Goal: Task Accomplishment & Management: Manage account settings

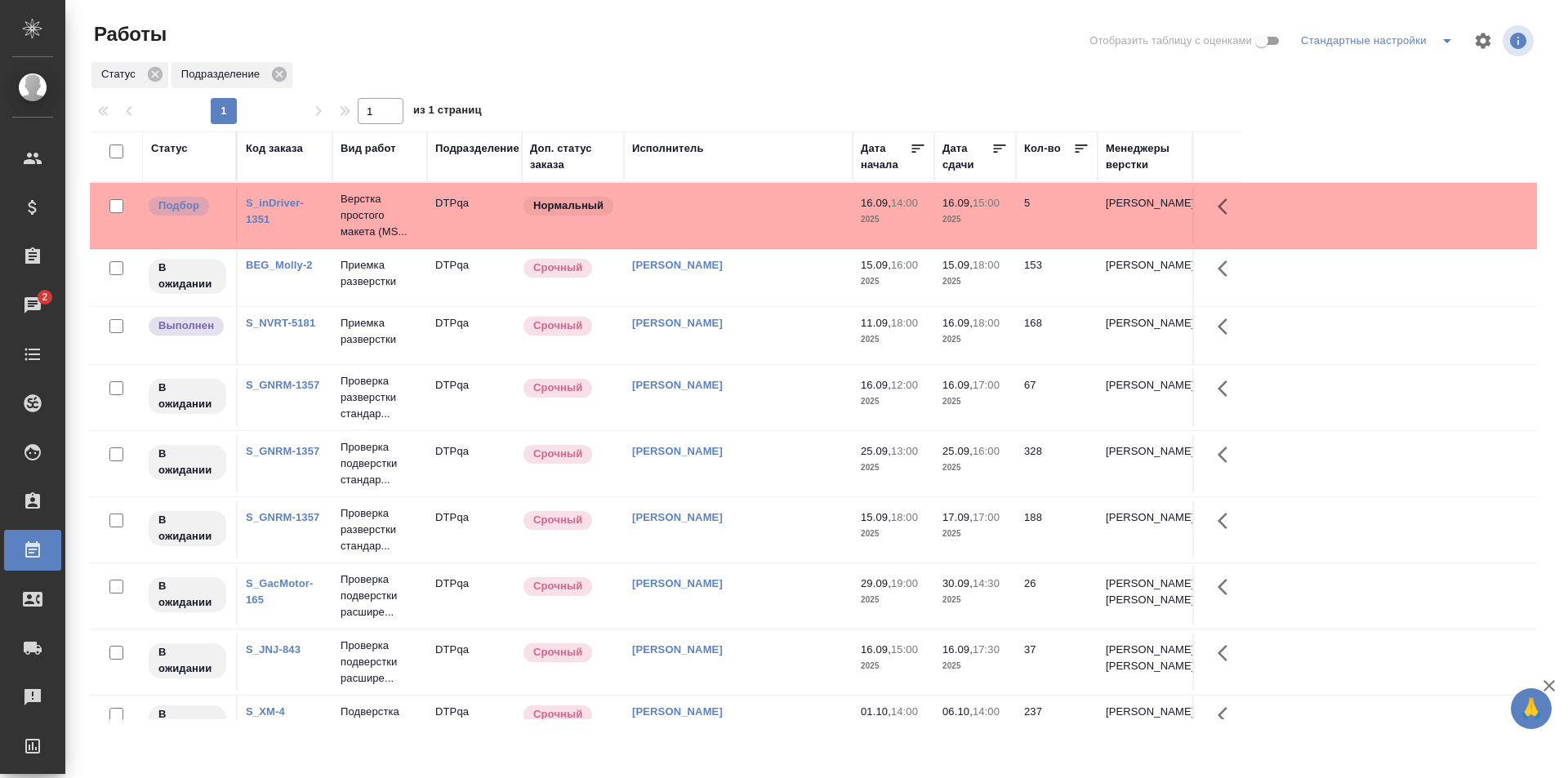
click at [270, 264] on link "BEG_Molly-2" at bounding box center [279, 265] width 67 height 12
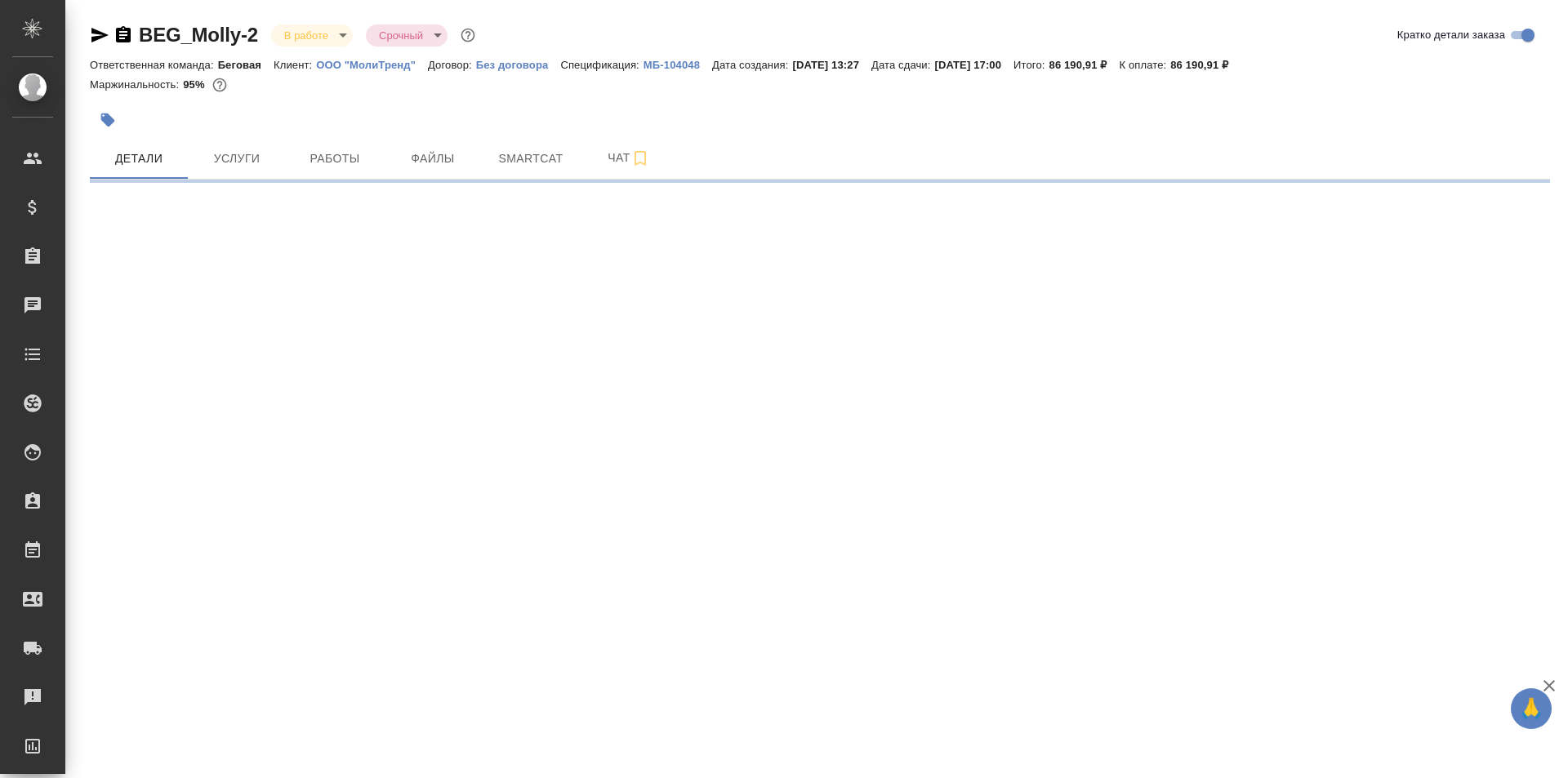
select select "RU"
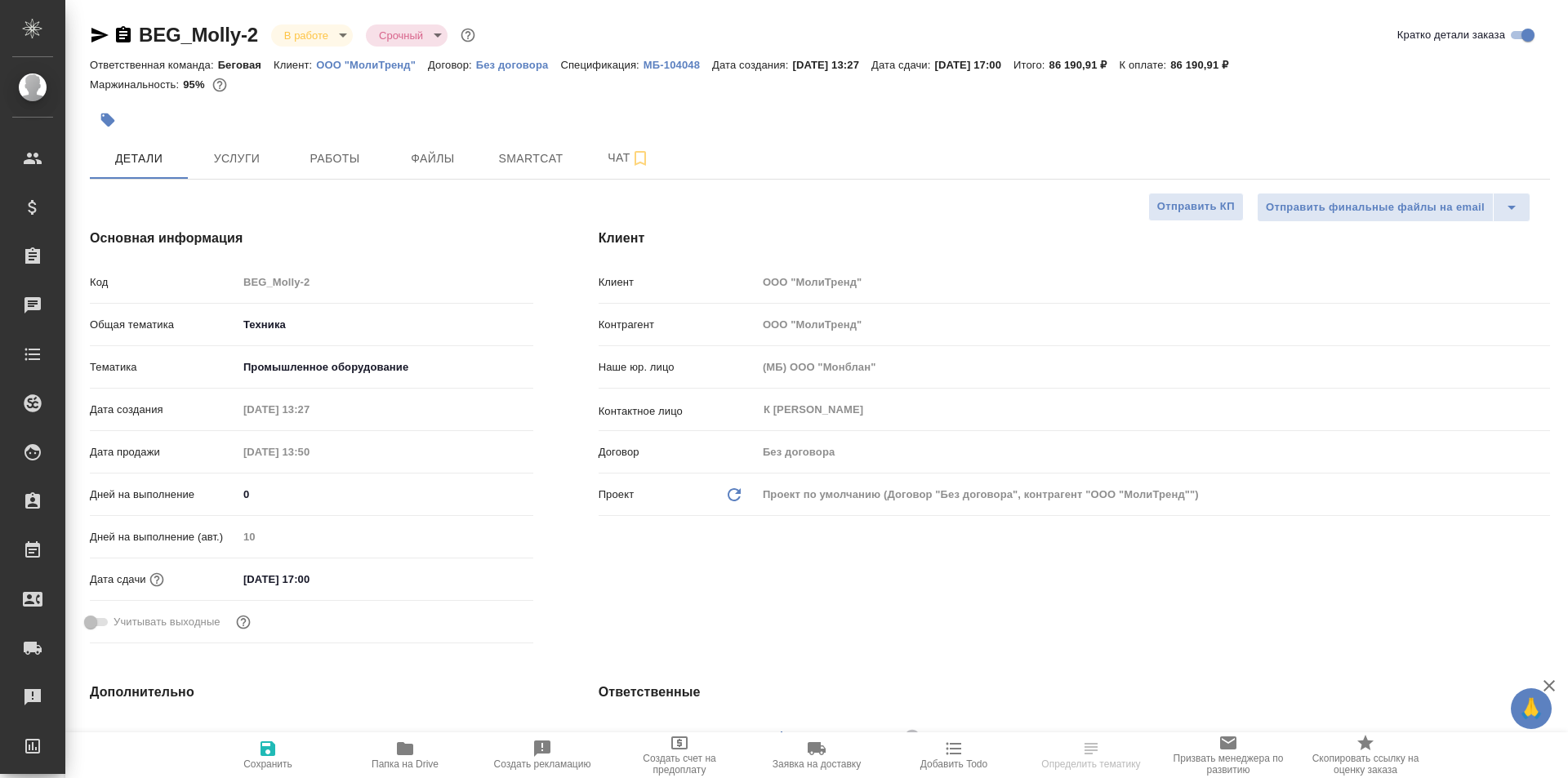
type textarea "x"
type input "Белякова Юлия"
type textarea "x"
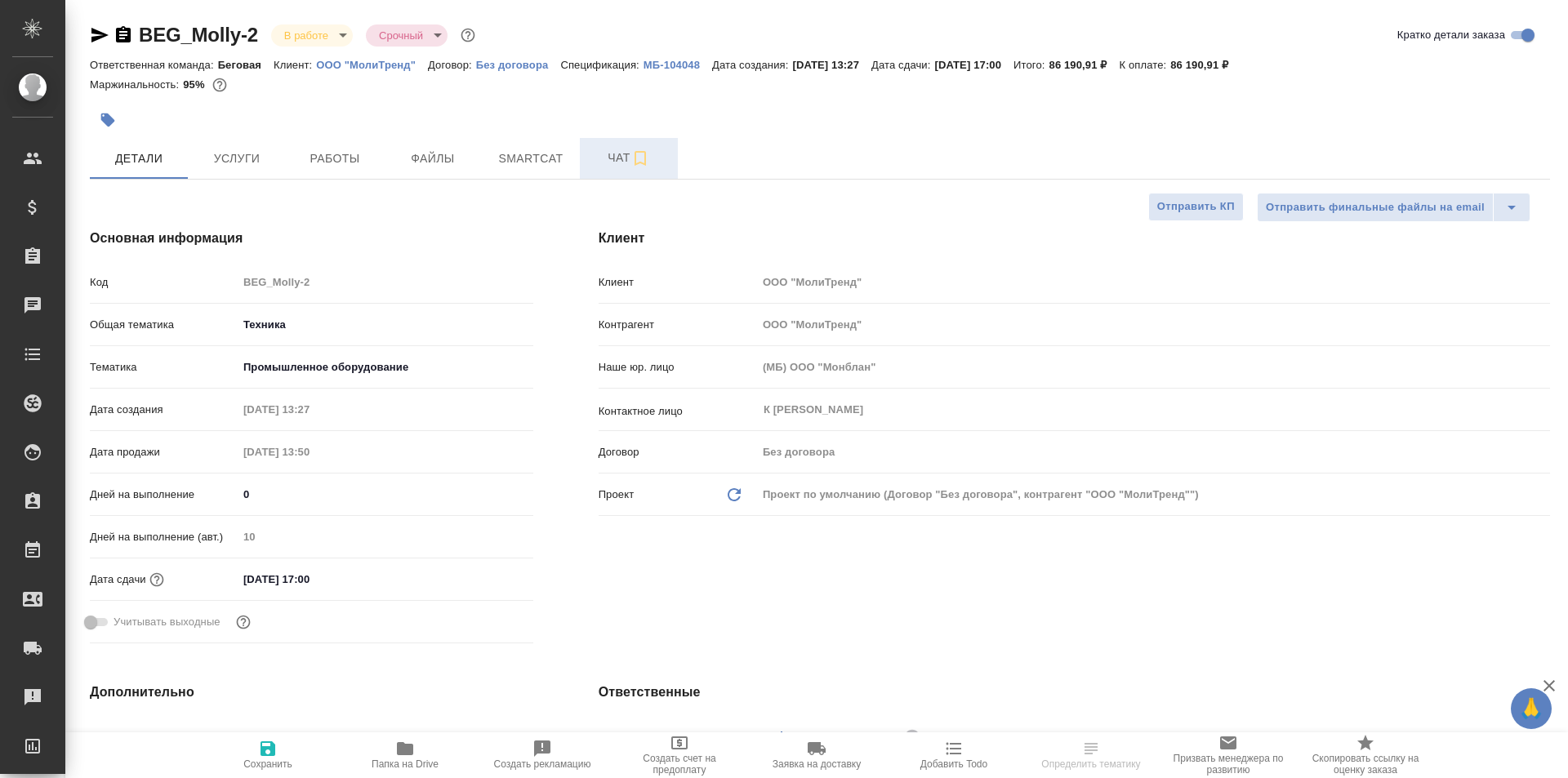
type textarea "x"
click at [617, 174] on button "Чат" at bounding box center [629, 158] width 98 height 41
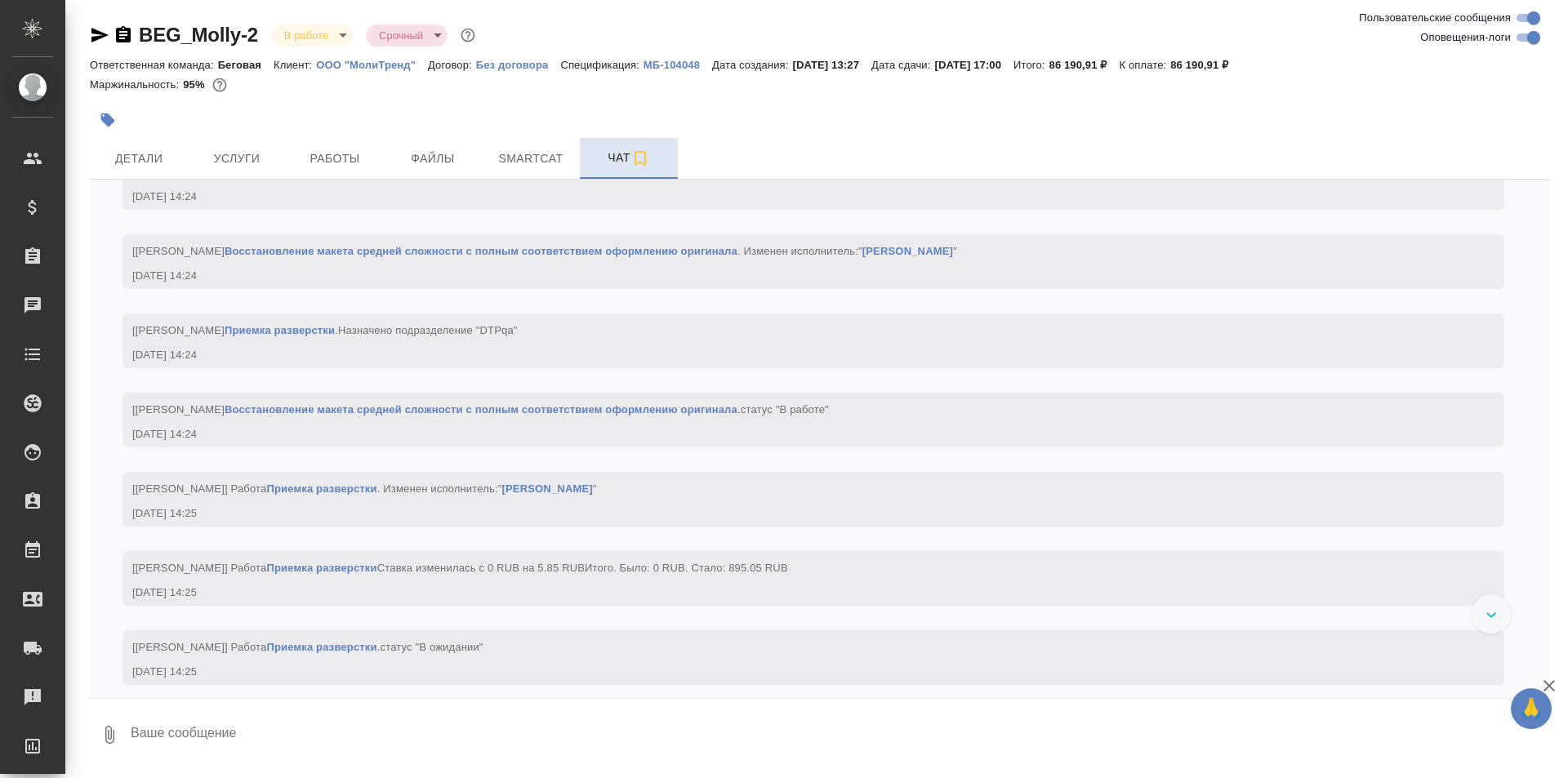
scroll to position [4132, 0]
